Goal: Information Seeking & Learning: Learn about a topic

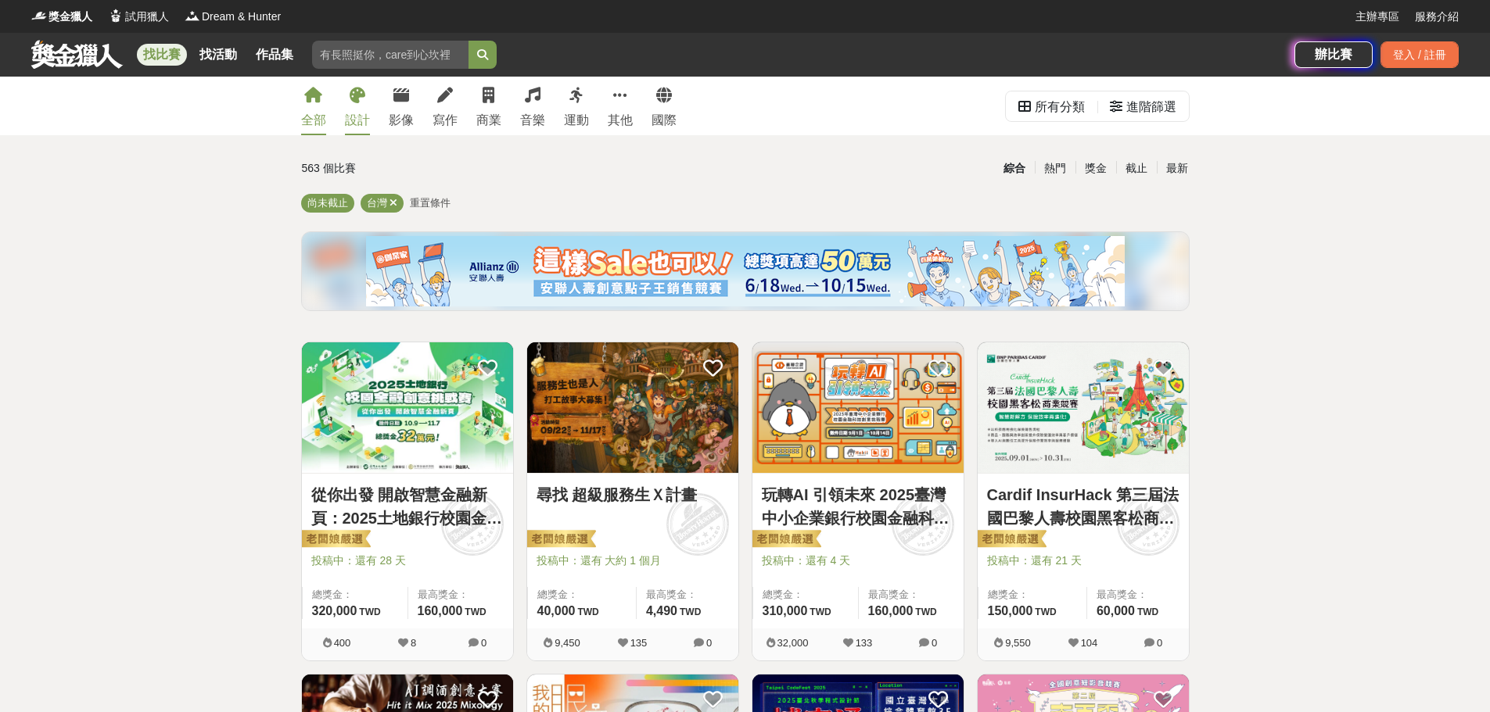
click at [361, 124] on div "設計" at bounding box center [357, 120] width 25 height 19
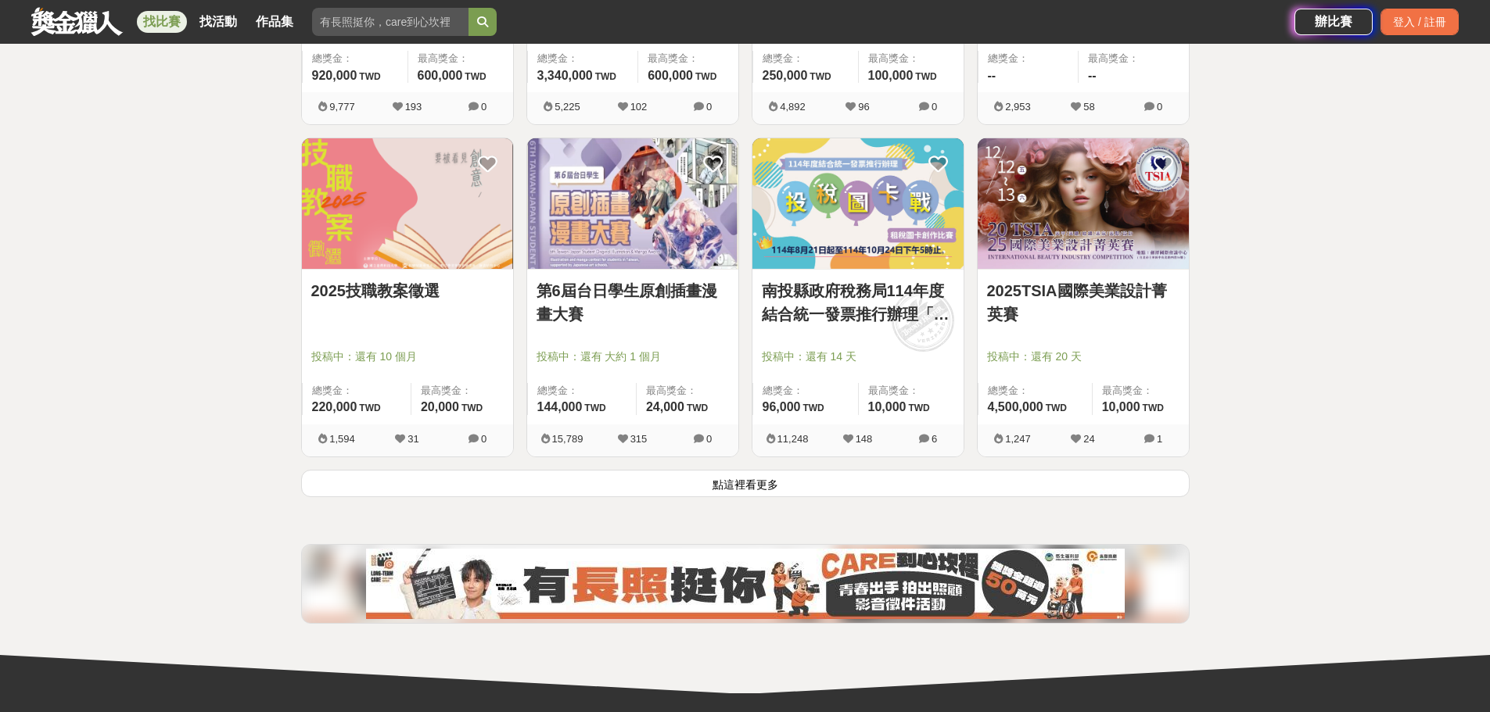
scroll to position [1877, 0]
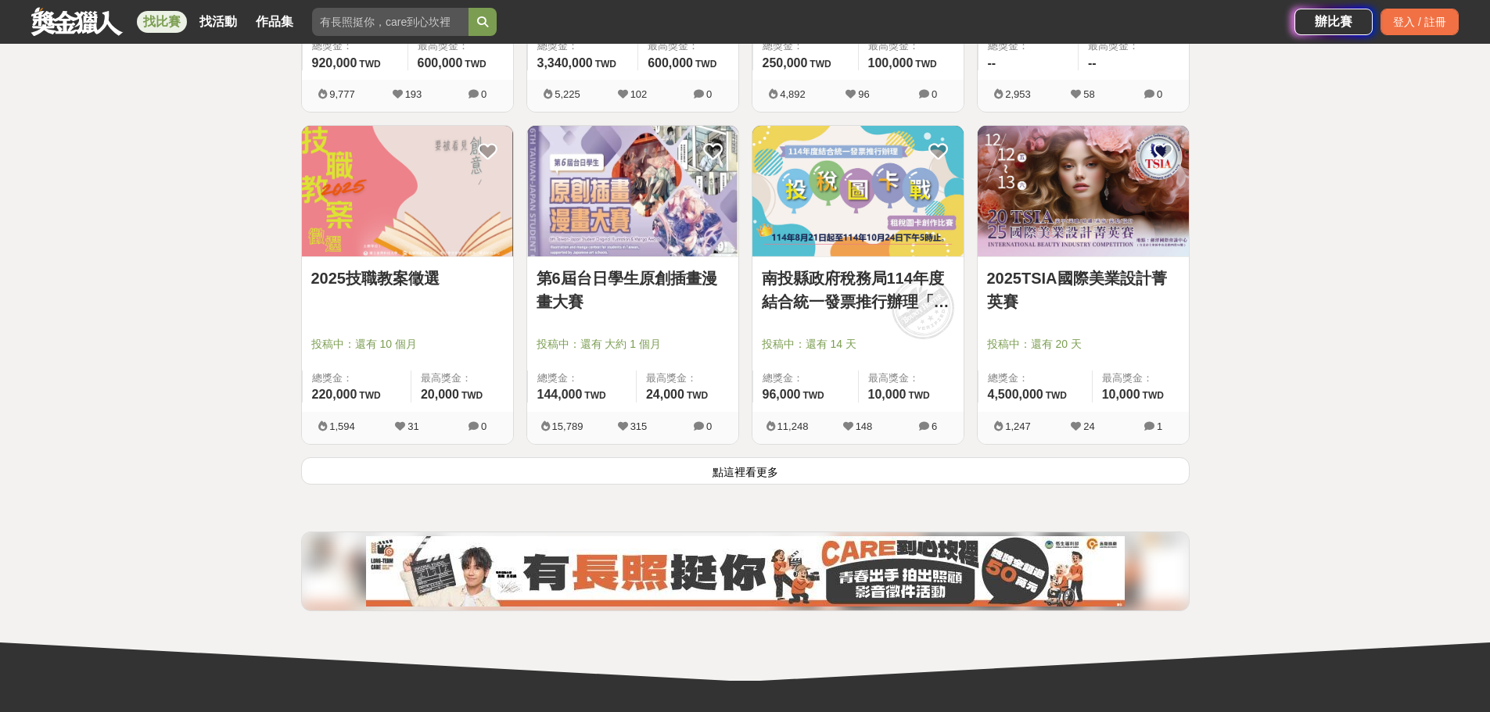
click at [776, 473] on button "點這裡看更多" at bounding box center [745, 470] width 888 height 27
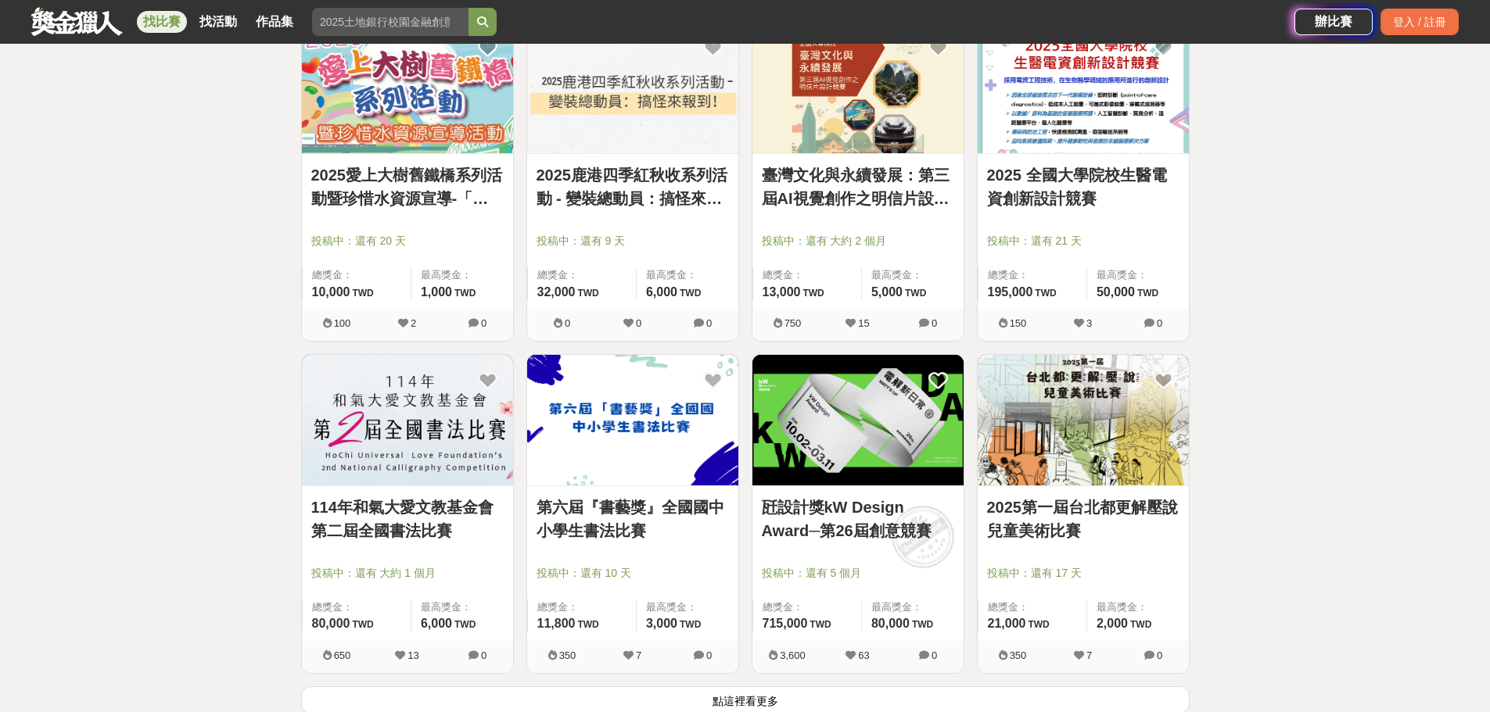
scroll to position [3675, 0]
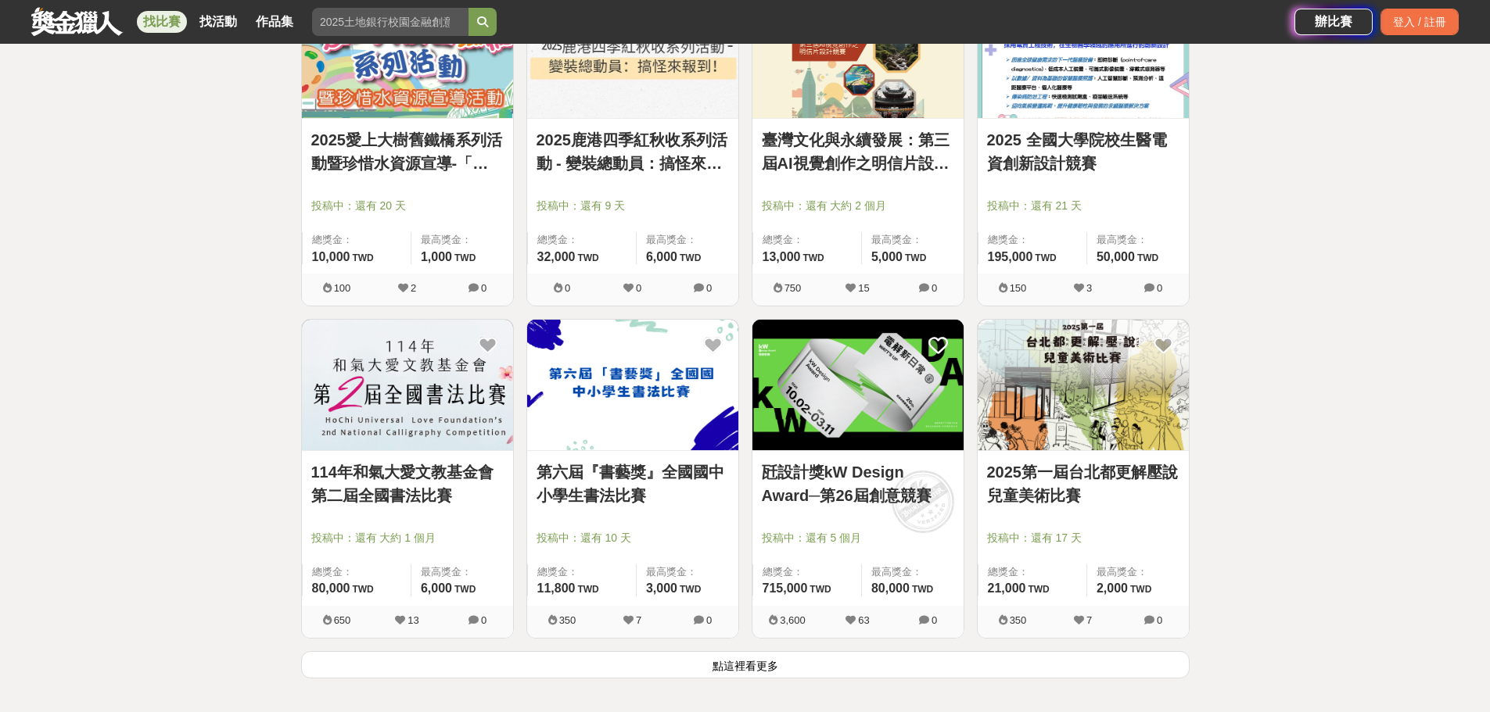
click at [784, 666] on button "點這裡看更多" at bounding box center [745, 664] width 888 height 27
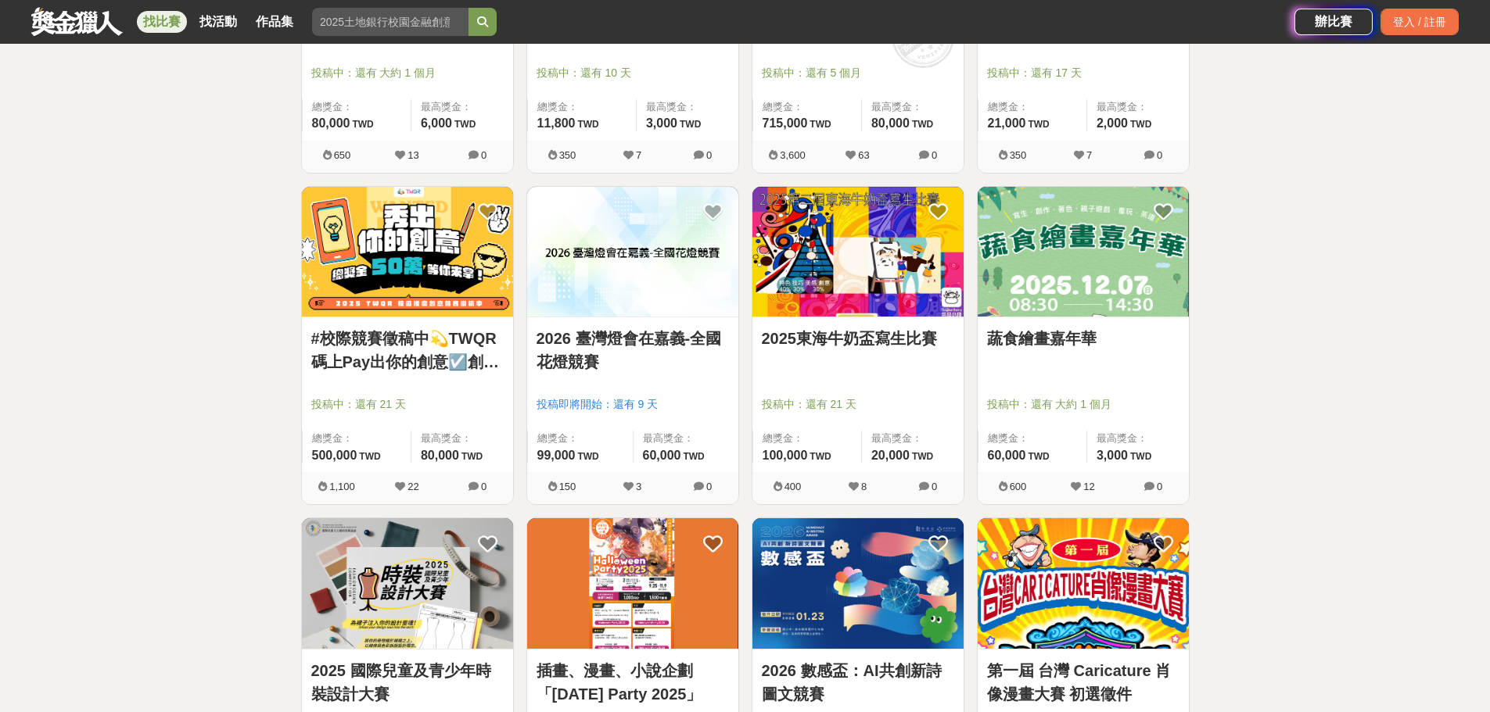
scroll to position [4145, 0]
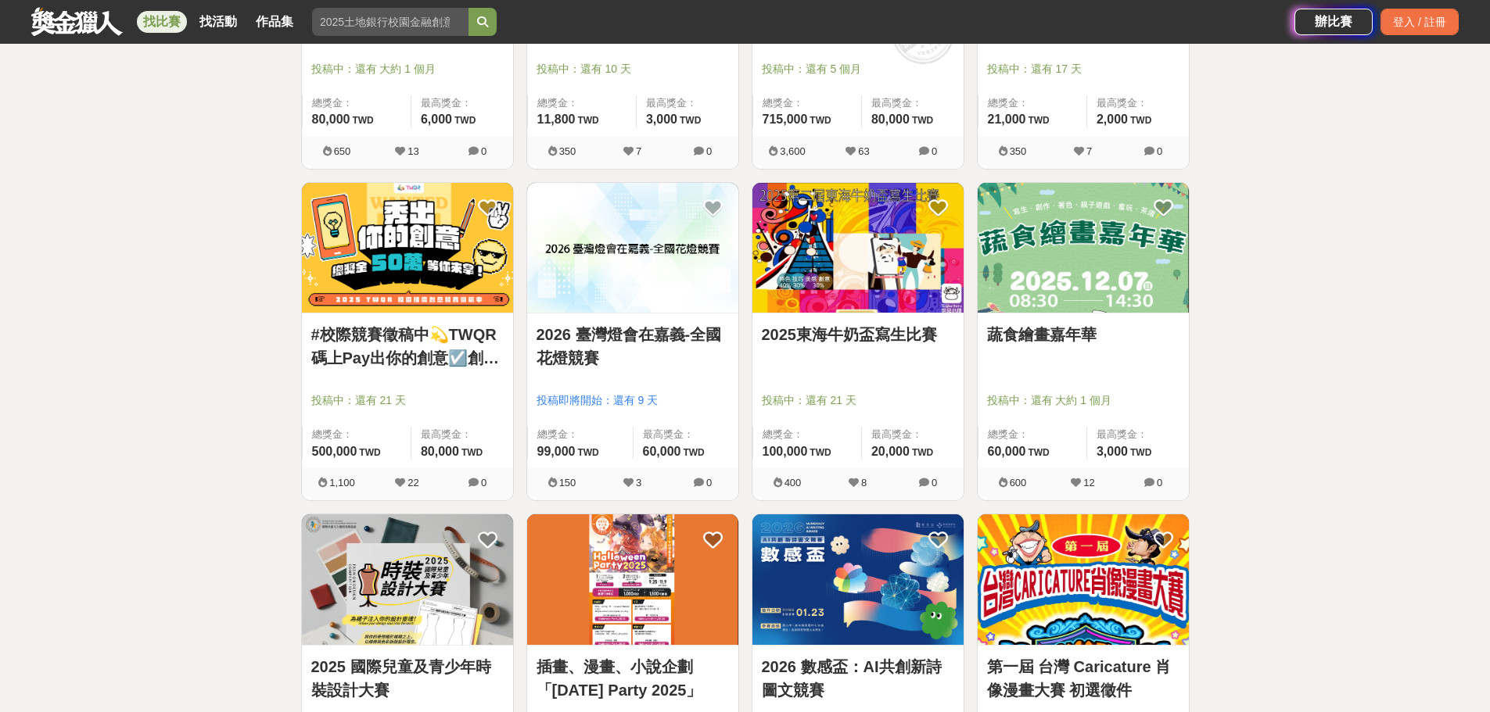
click at [1066, 314] on link at bounding box center [1083, 248] width 211 height 131
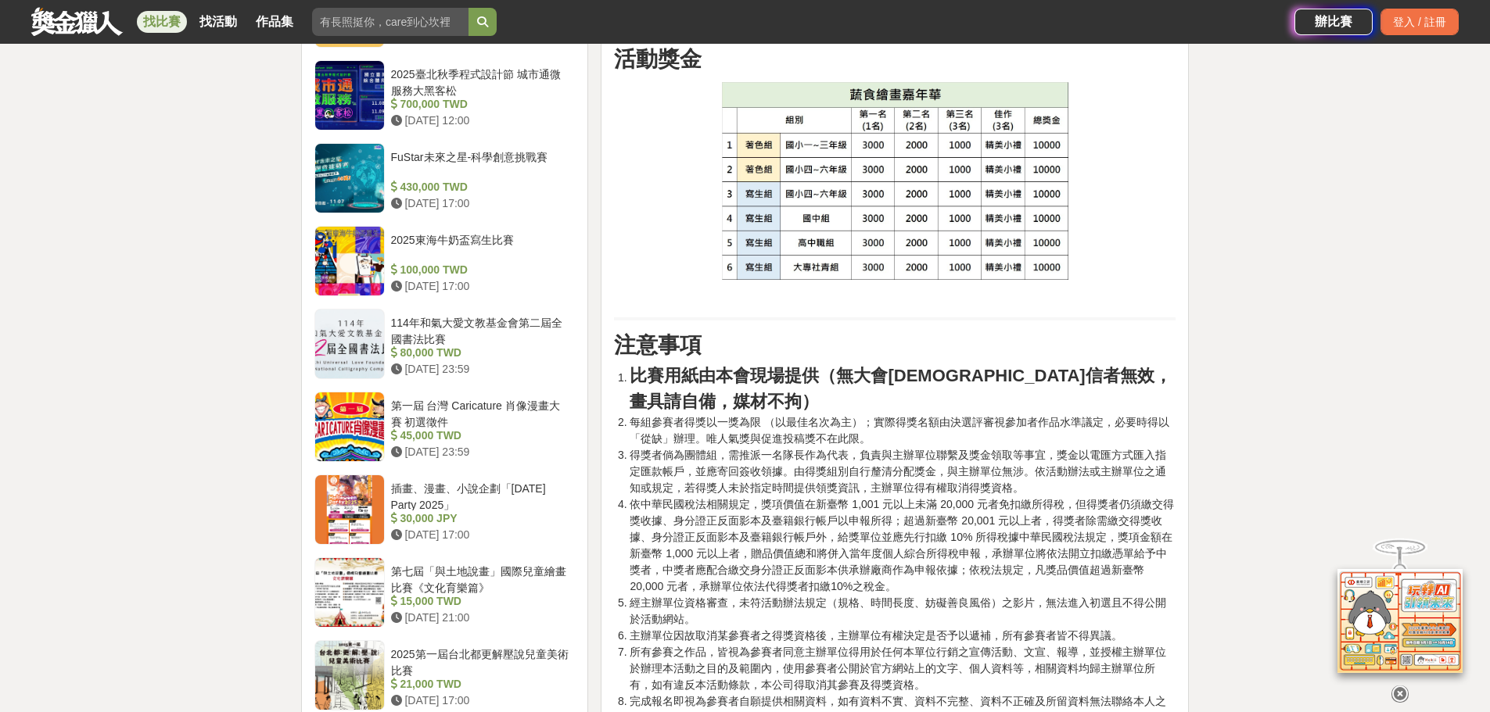
scroll to position [1955, 0]
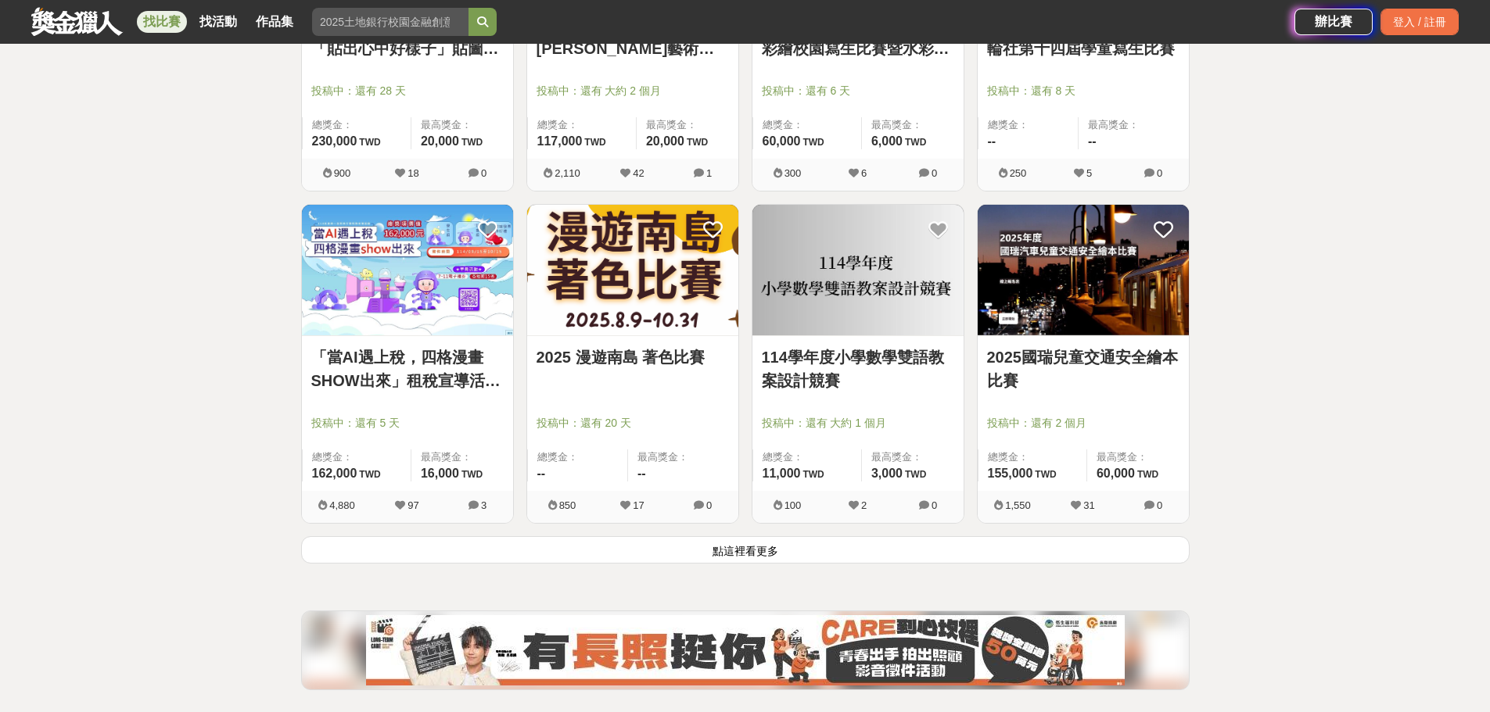
scroll to position [5787, 0]
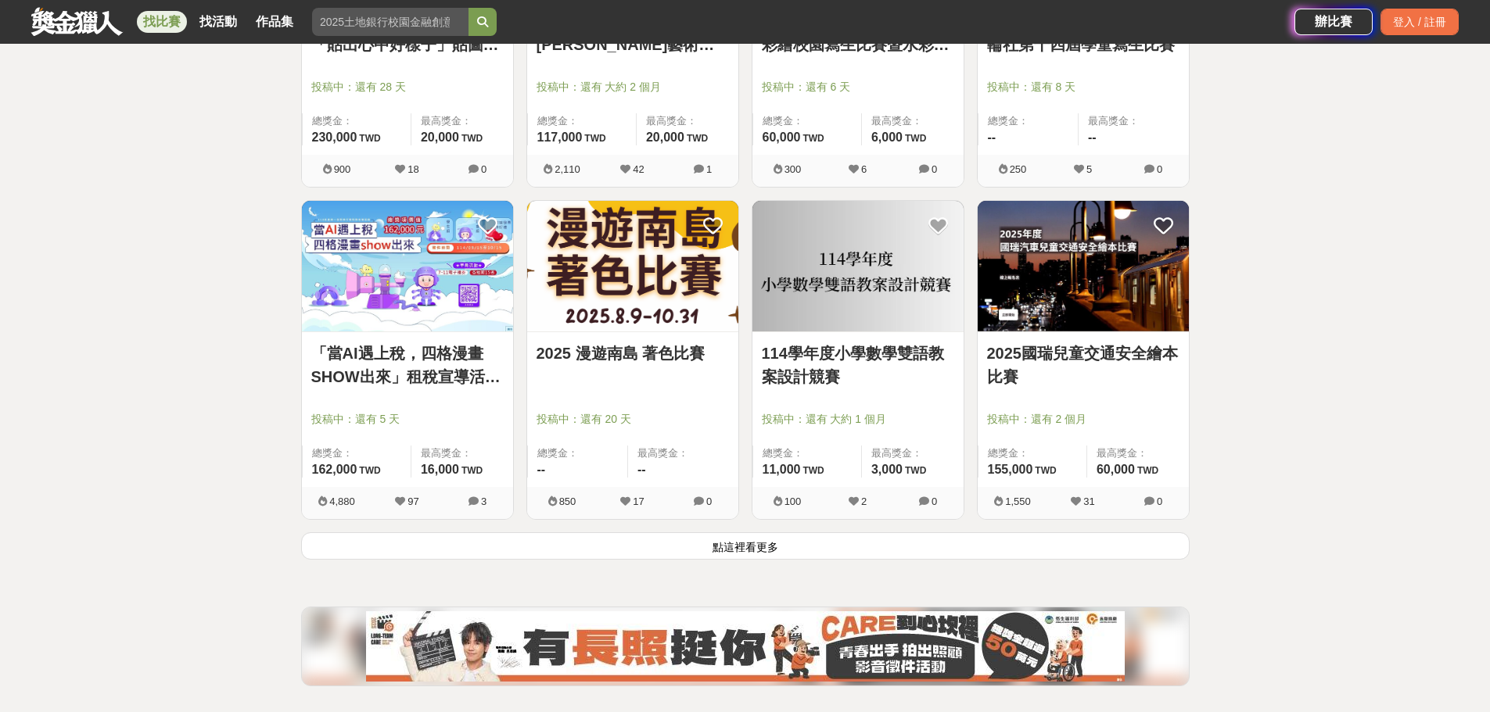
click at [778, 548] on button "點這裡看更多" at bounding box center [745, 546] width 888 height 27
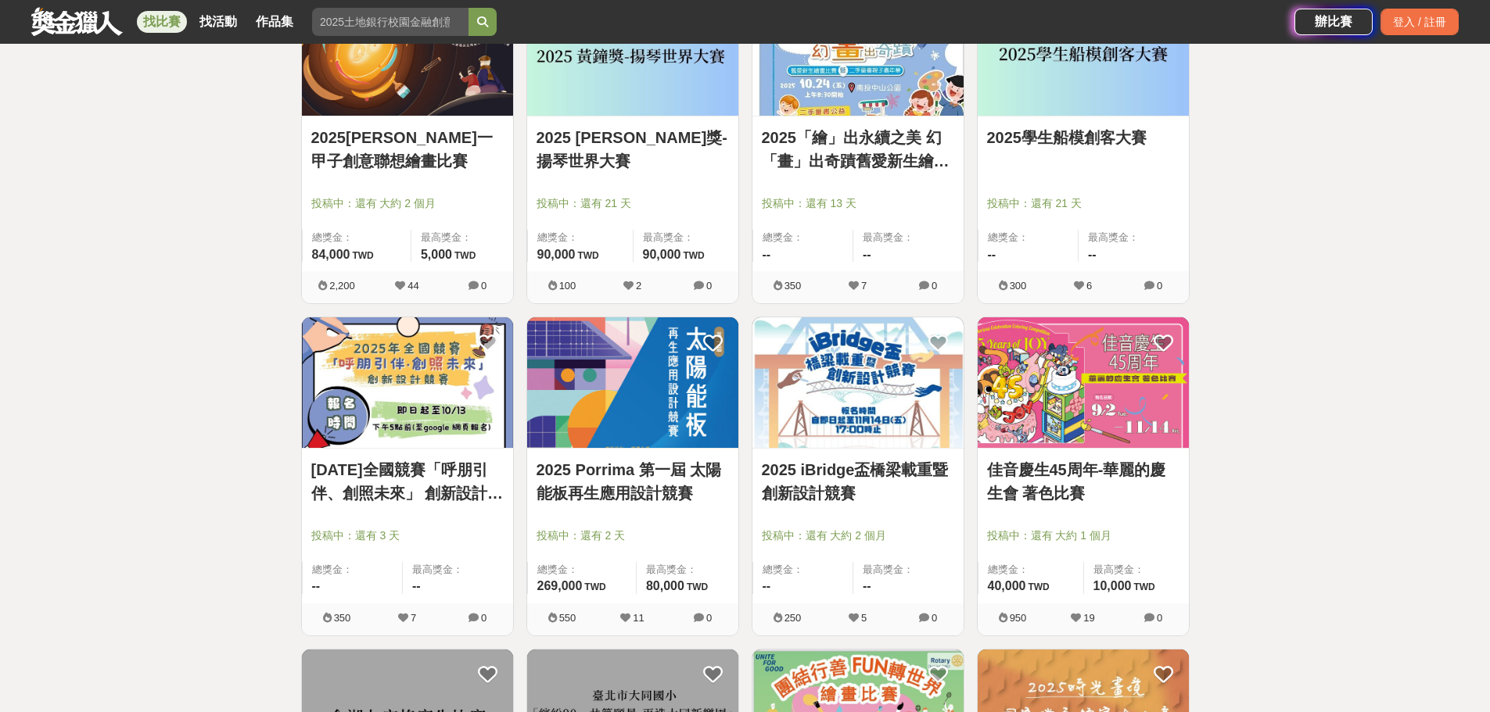
scroll to position [6491, 0]
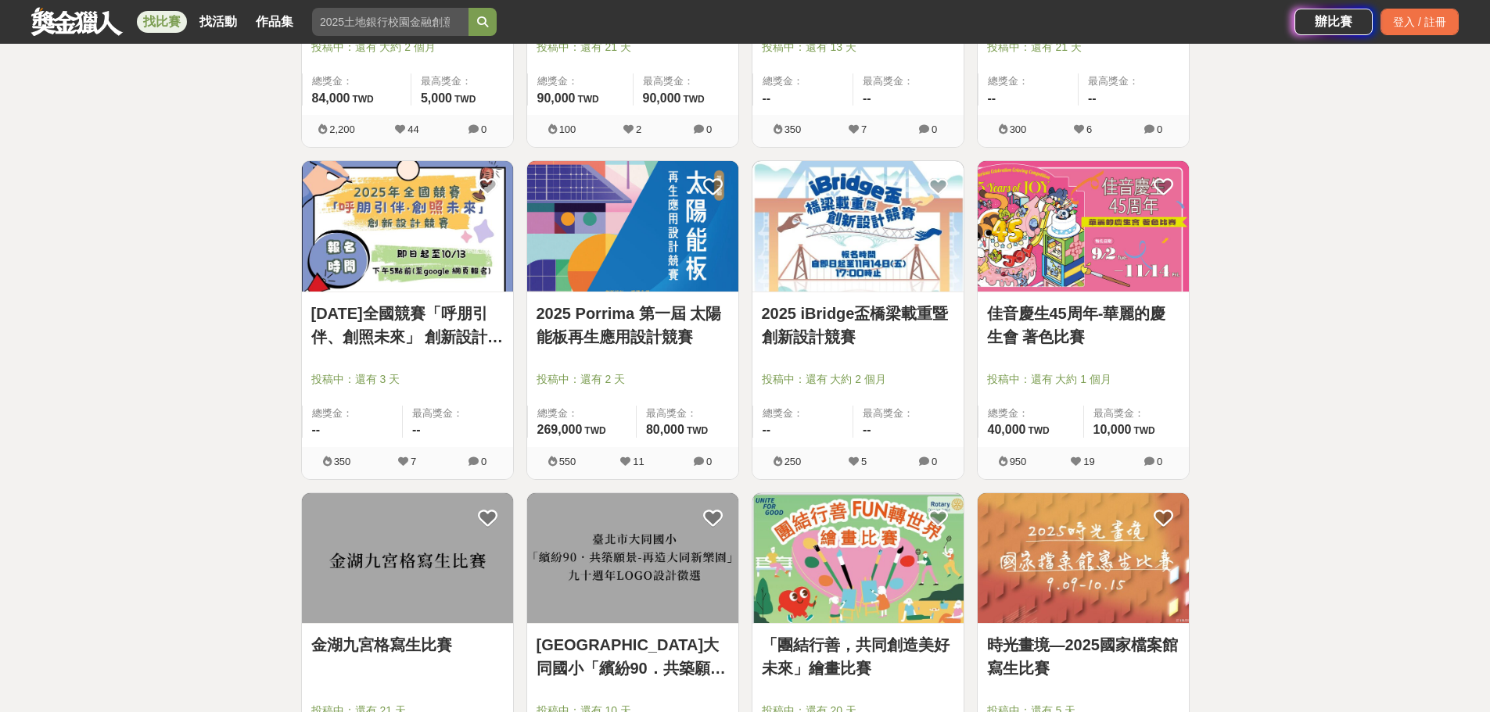
click at [1055, 339] on link "佳音慶生45周年-華麗的慶生會 著色比賽" at bounding box center [1083, 325] width 192 height 47
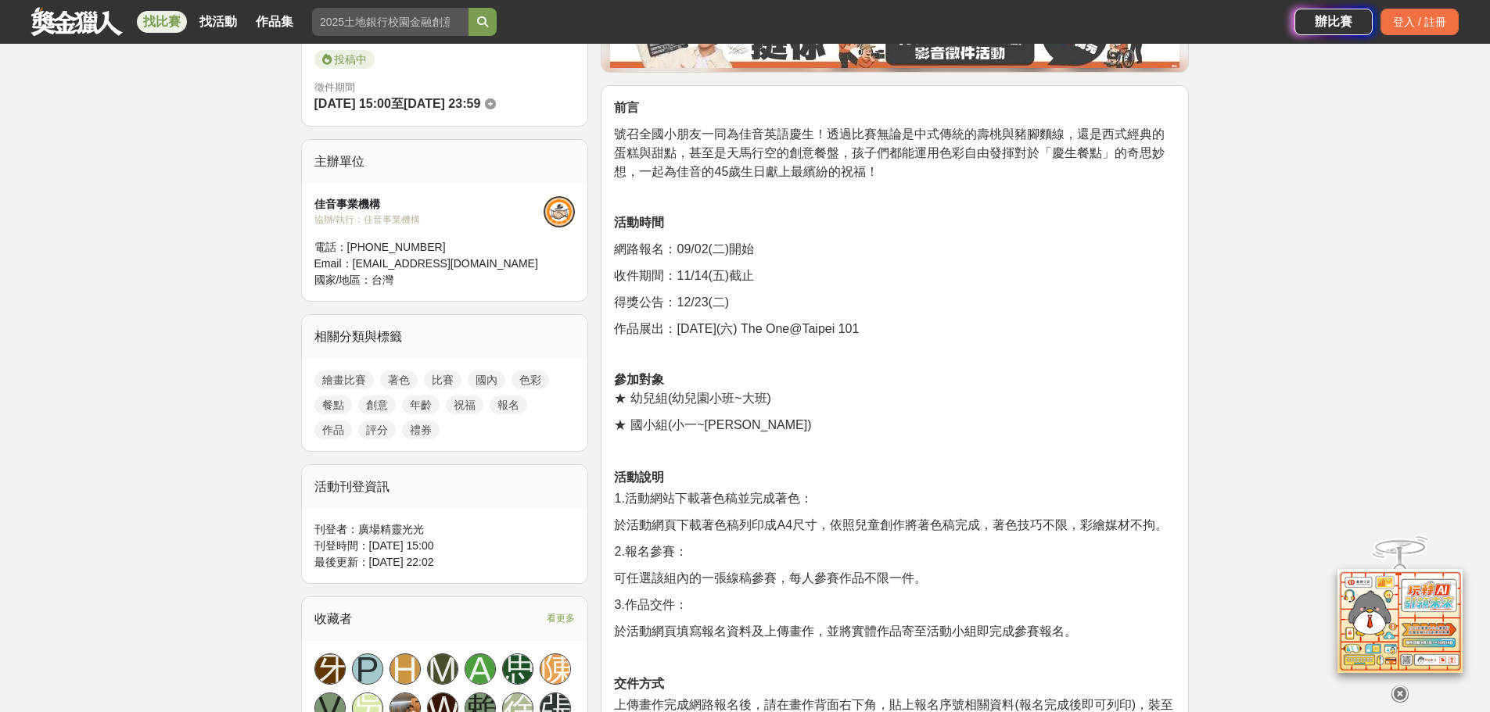
scroll to position [469, 0]
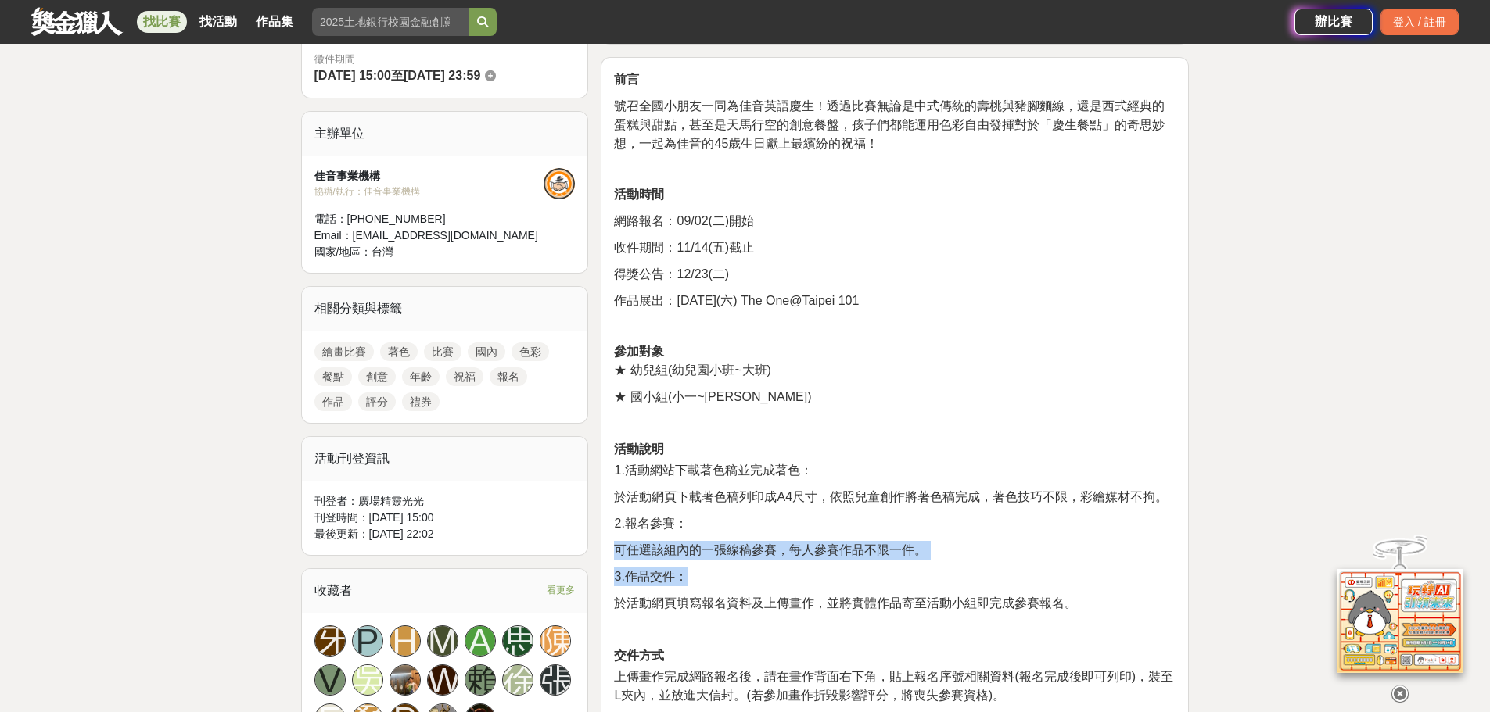
drag, startPoint x: 619, startPoint y: 553, endPoint x: 947, endPoint y: 559, distance: 328.5
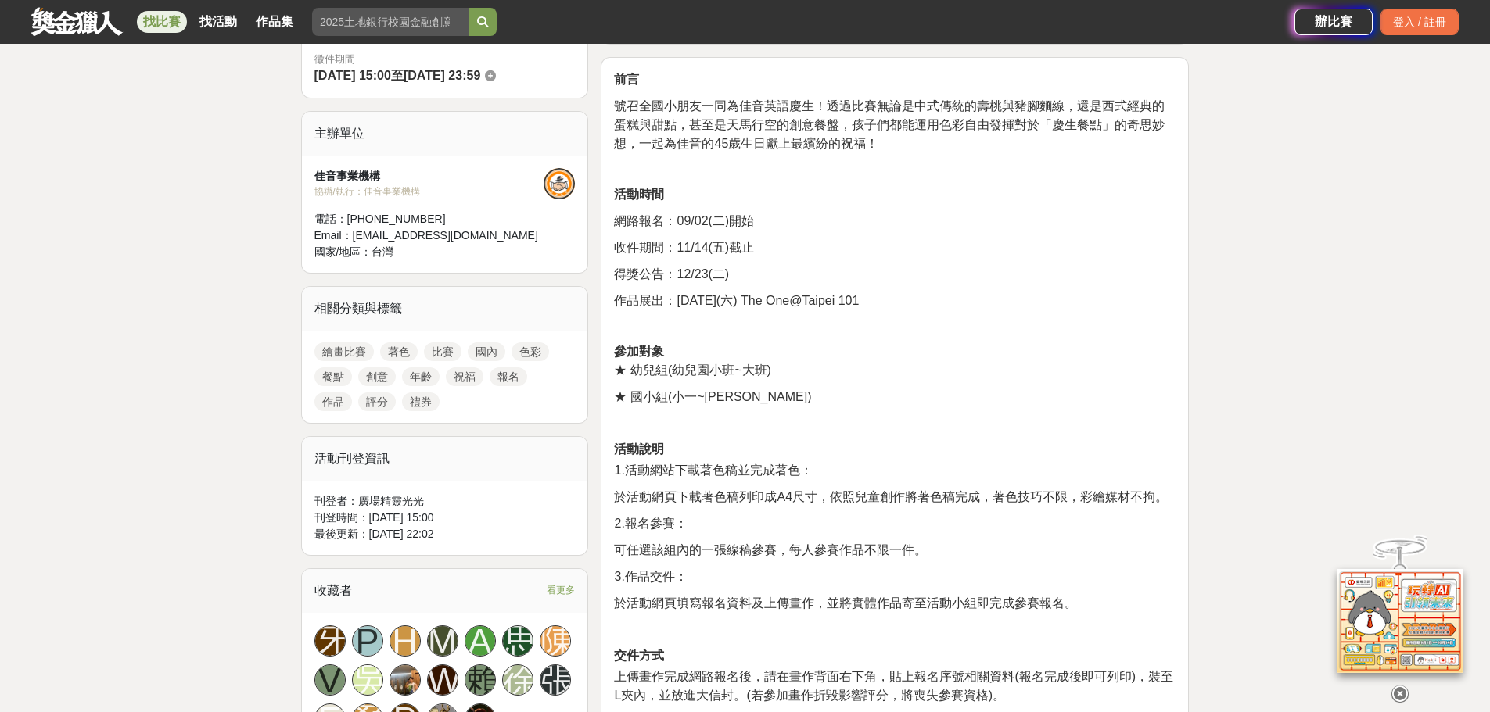
click at [841, 606] on span "於活動網頁填寫報名資料及上傳畫作，並將實體作品寄至活動小組即完成參賽報名。" at bounding box center [845, 603] width 463 height 13
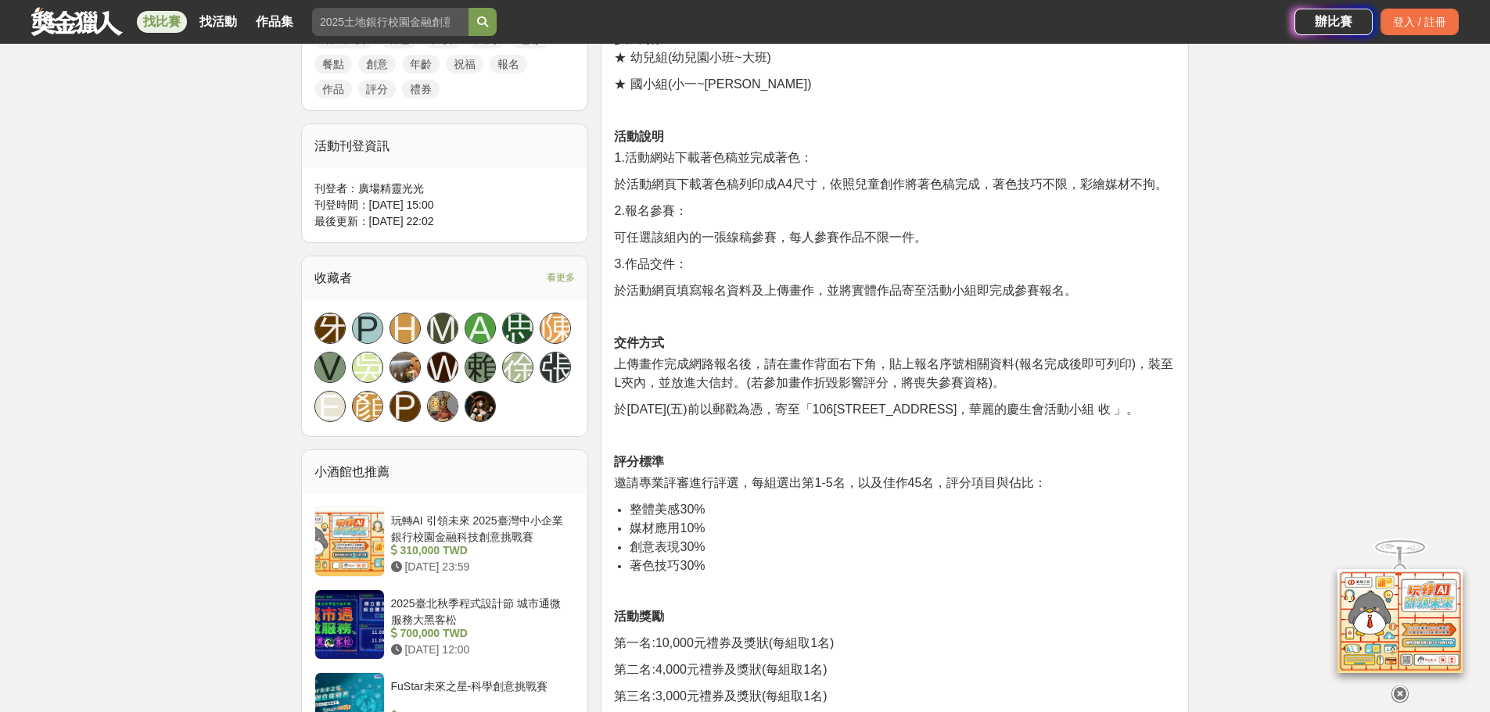
scroll to position [0, 0]
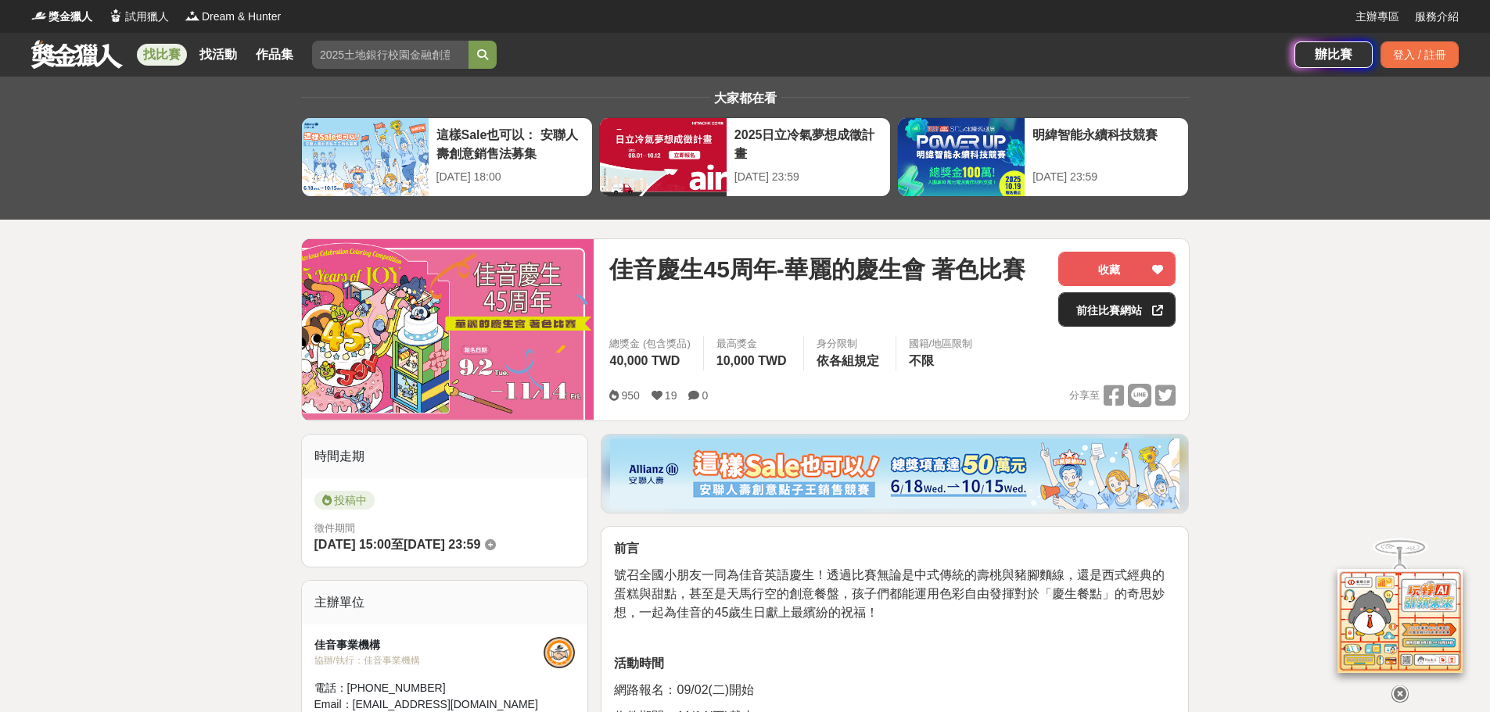
click at [1098, 313] on link "前往比賽網站" at bounding box center [1116, 309] width 117 height 34
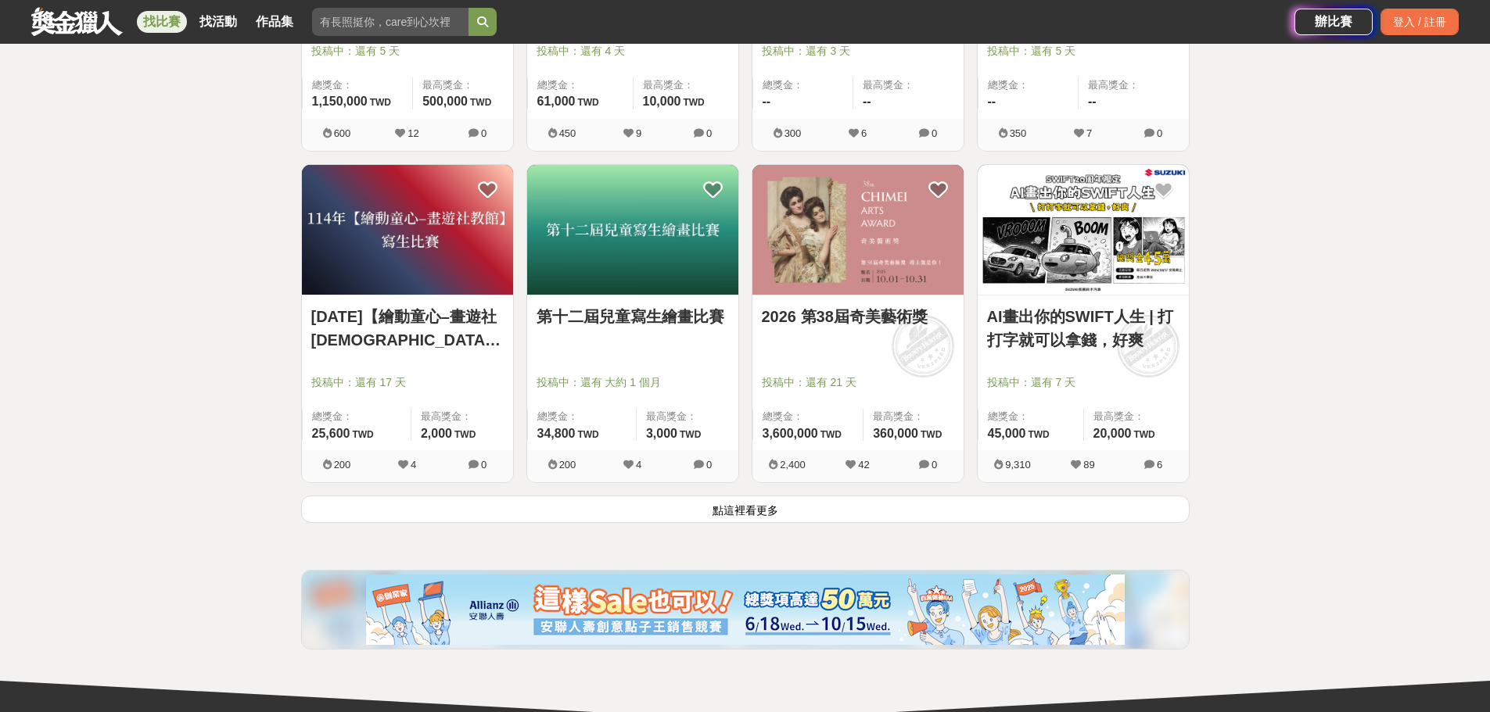
scroll to position [7820, 0]
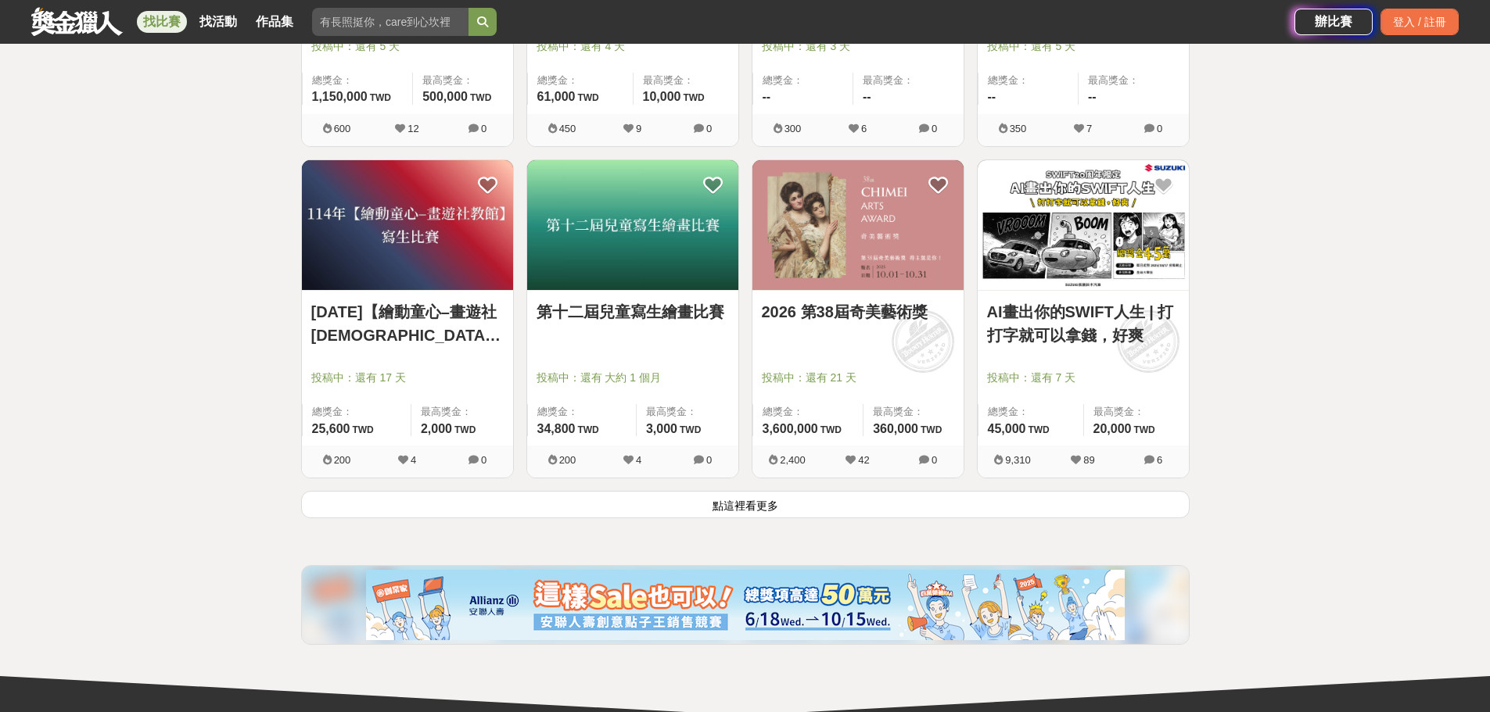
click at [805, 509] on button "點這裡看更多" at bounding box center [745, 504] width 888 height 27
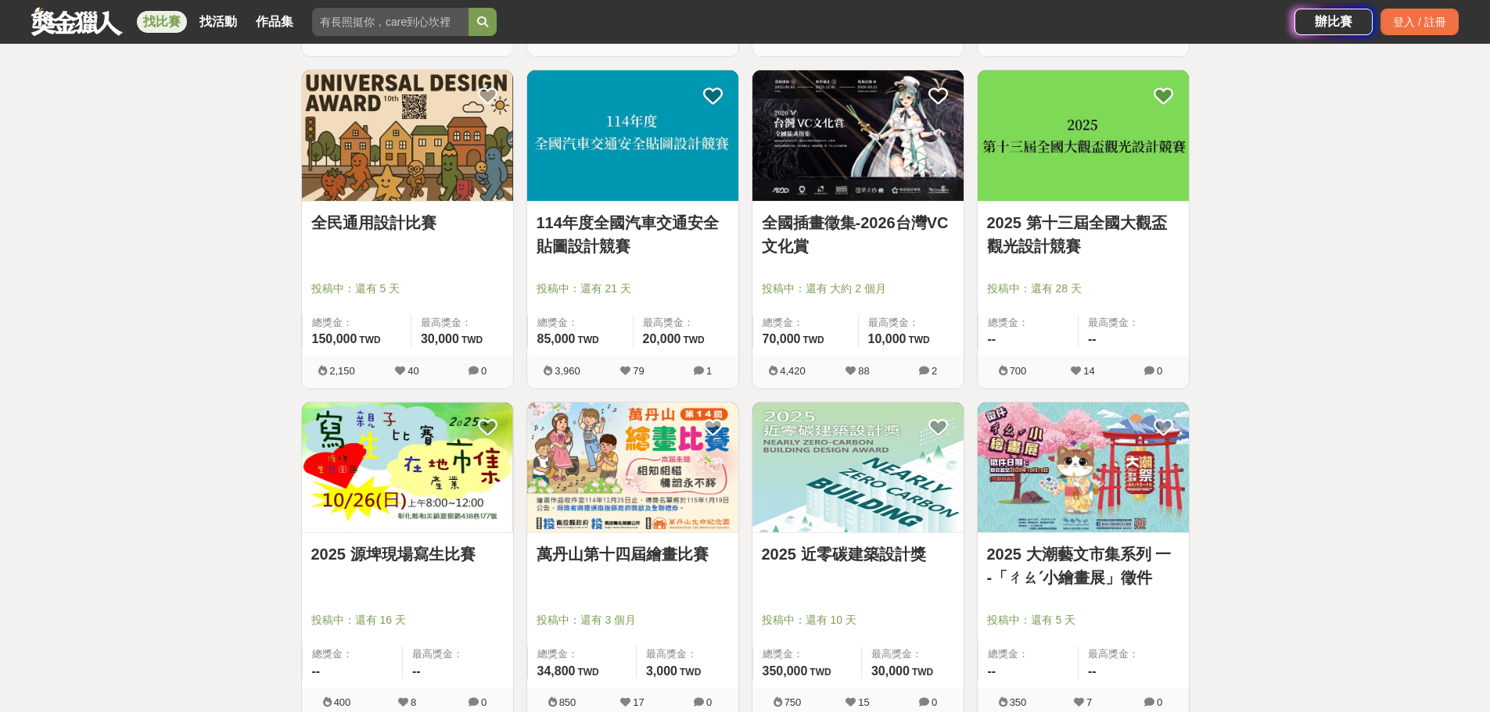
scroll to position [8602, 0]
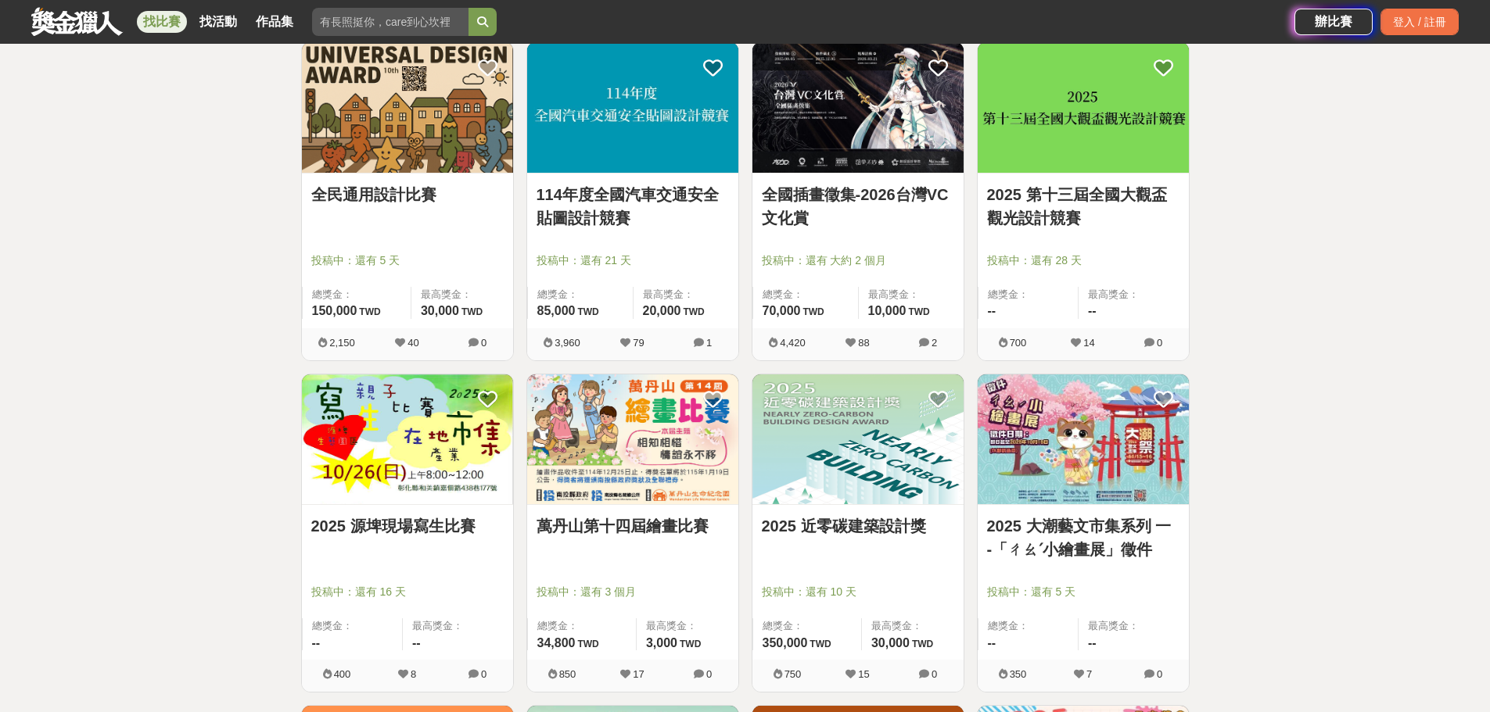
click at [658, 453] on img at bounding box center [632, 440] width 211 height 131
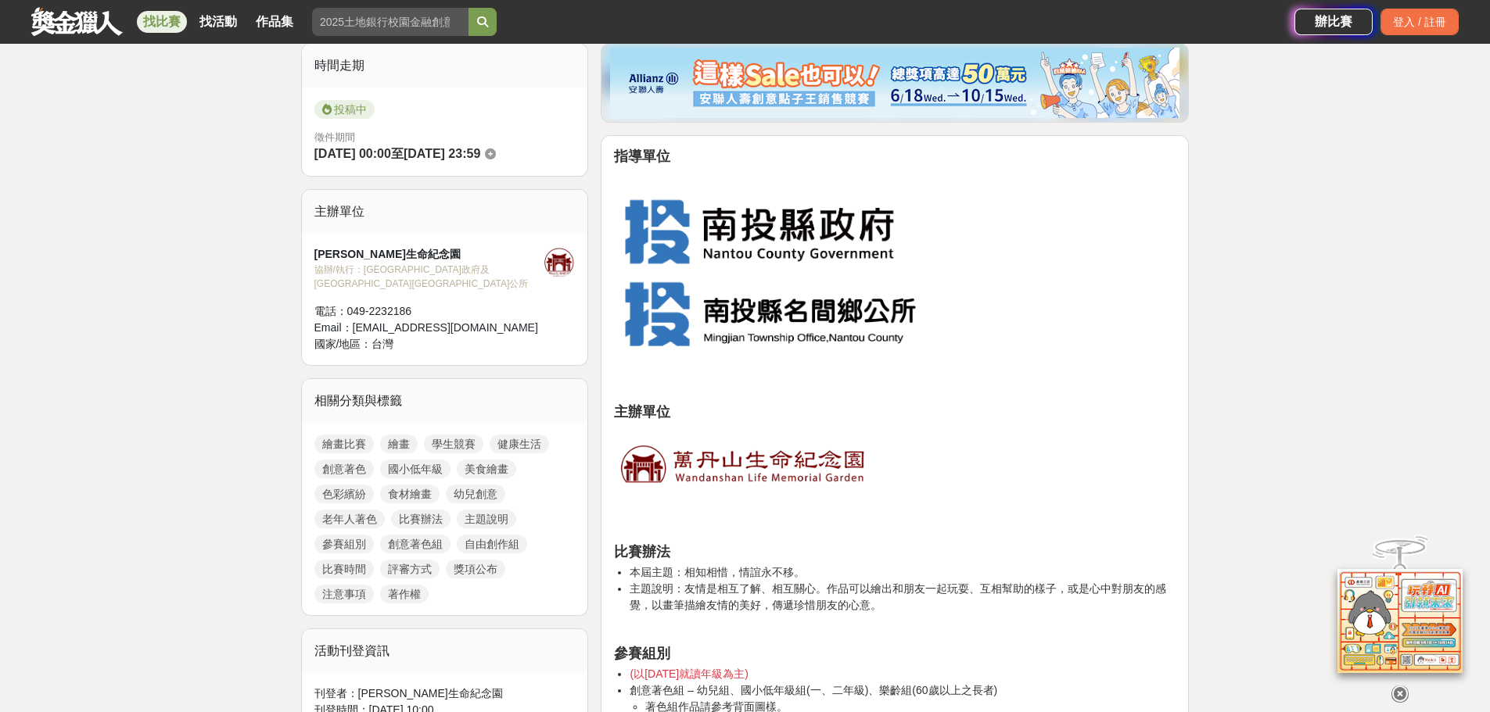
scroll to position [469, 0]
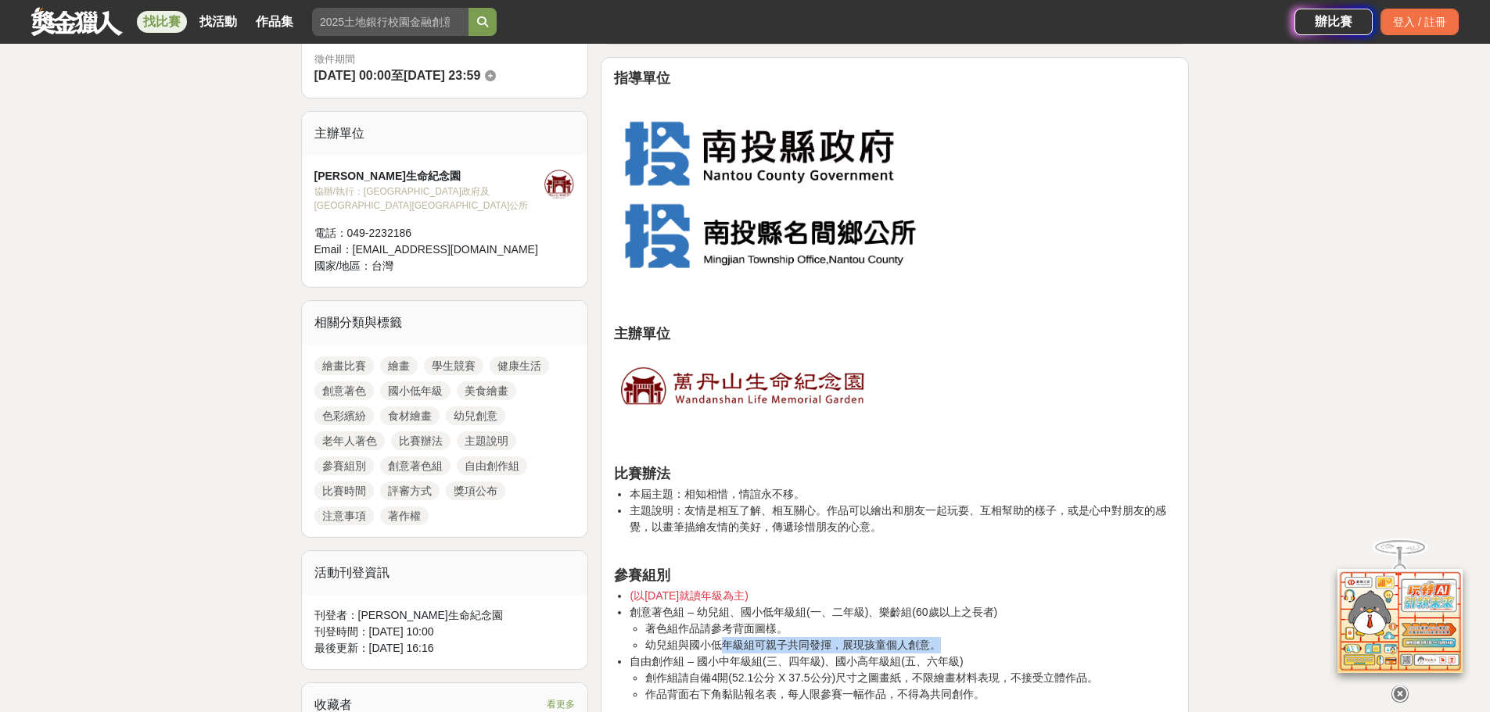
drag, startPoint x: 723, startPoint y: 643, endPoint x: 944, endPoint y: 650, distance: 220.6
click at [944, 650] on li "幼兒組與國小低年級組可親子共同發揮，展現孩童個人創意。" at bounding box center [910, 645] width 530 height 16
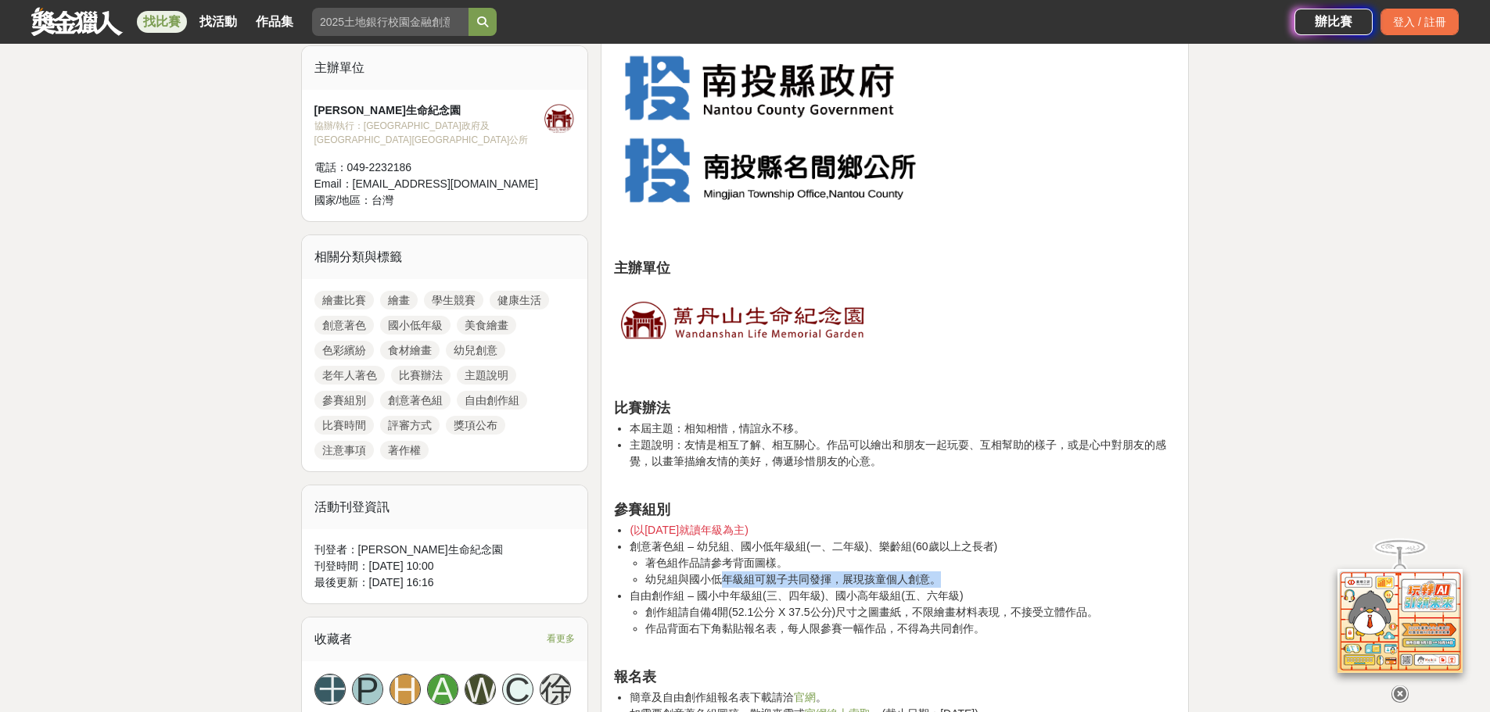
scroll to position [626, 0]
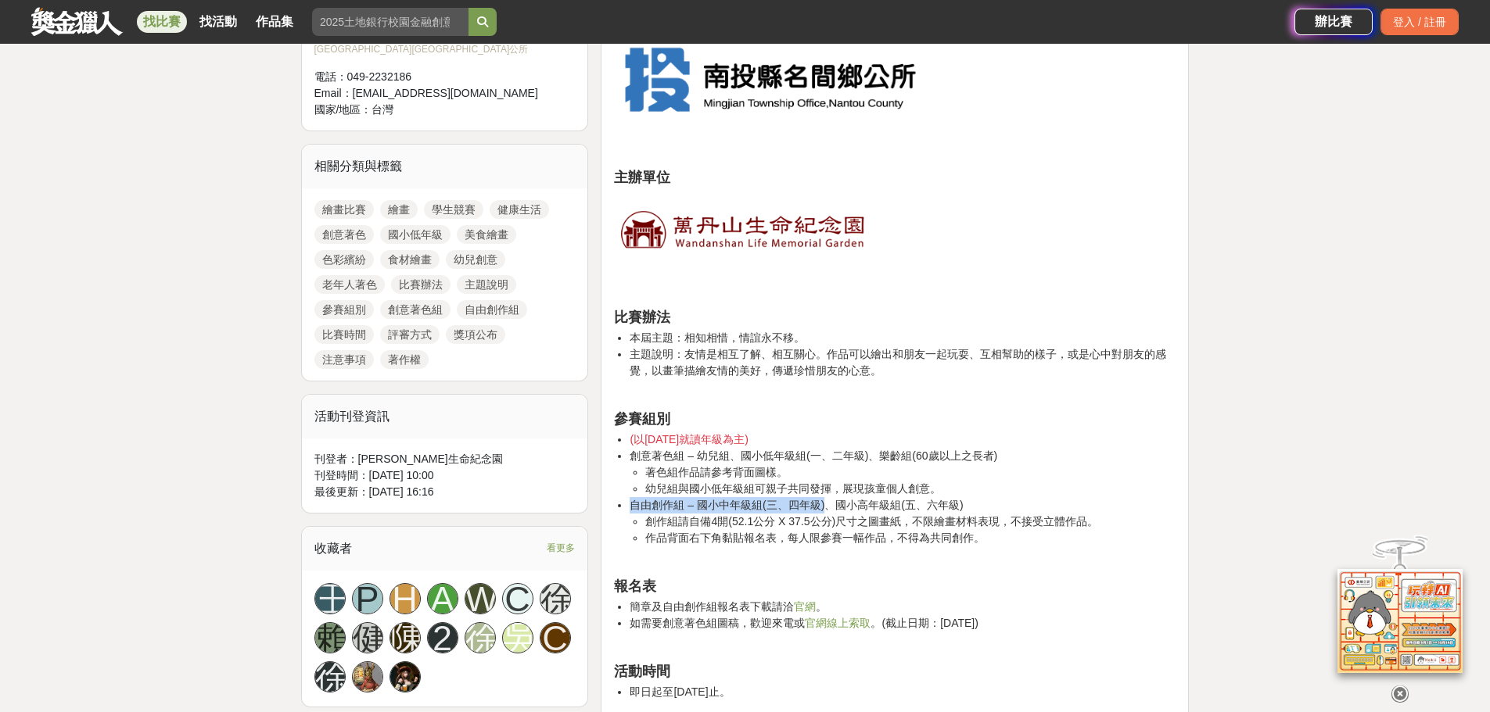
drag, startPoint x: 633, startPoint y: 510, endPoint x: 828, endPoint y: 511, distance: 195.5
click at [828, 511] on li "自由創作組 – 國小中年級組(三、四年級)、國小高年級組(五、六年級) 創作組請自備4開(52.1公分 X 37.5公分)尺寸之圖畫紙，不限繪畫材料表現，不接…" at bounding box center [903, 521] width 546 height 49
click at [798, 601] on link "官網" at bounding box center [805, 607] width 22 height 13
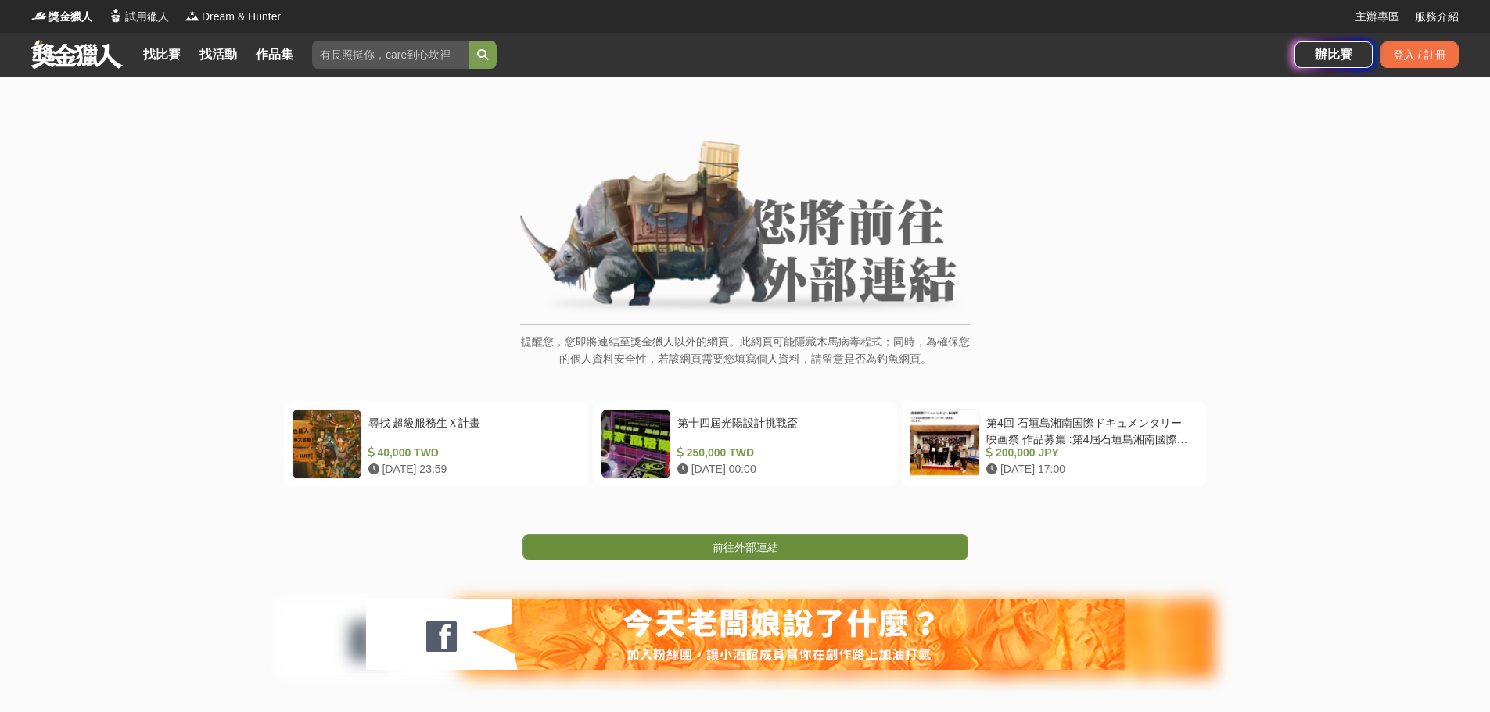
click at [699, 536] on link "前往外部連結" at bounding box center [745, 547] width 446 height 27
click at [742, 550] on span "前往外部連結" at bounding box center [745, 547] width 66 height 13
